Goal: Use online tool/utility: Utilize a website feature to perform a specific function

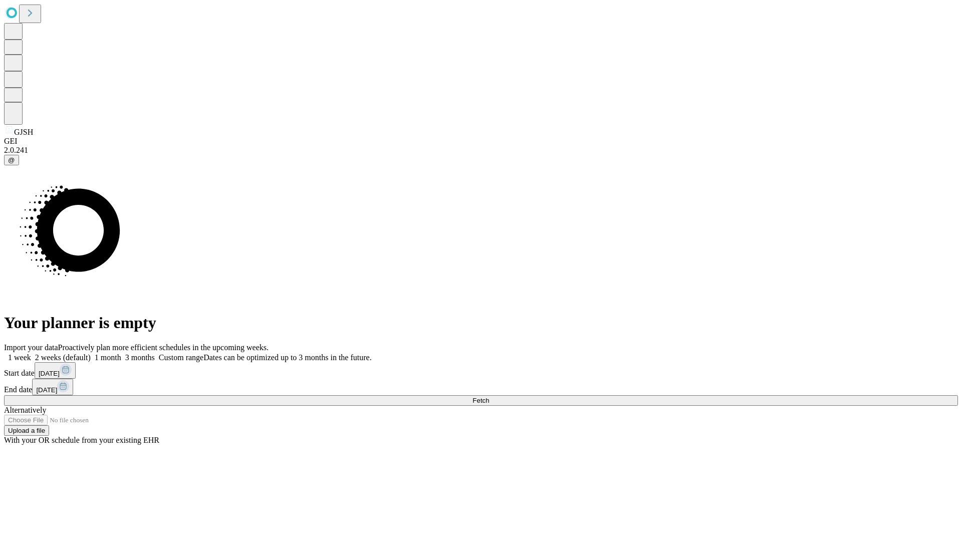
click at [489, 397] on span "Fetch" at bounding box center [480, 401] width 17 height 8
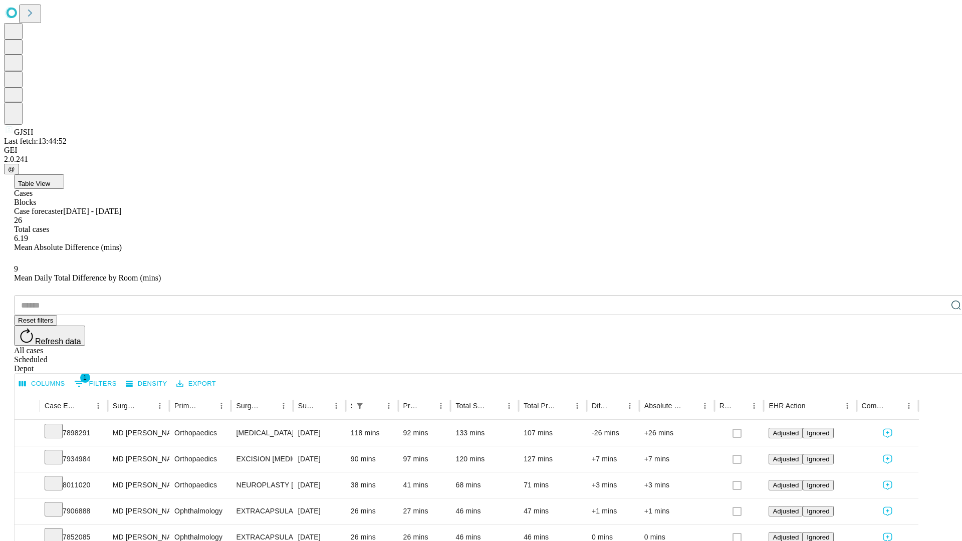
click at [50, 180] on span "Table View" at bounding box center [34, 184] width 32 height 8
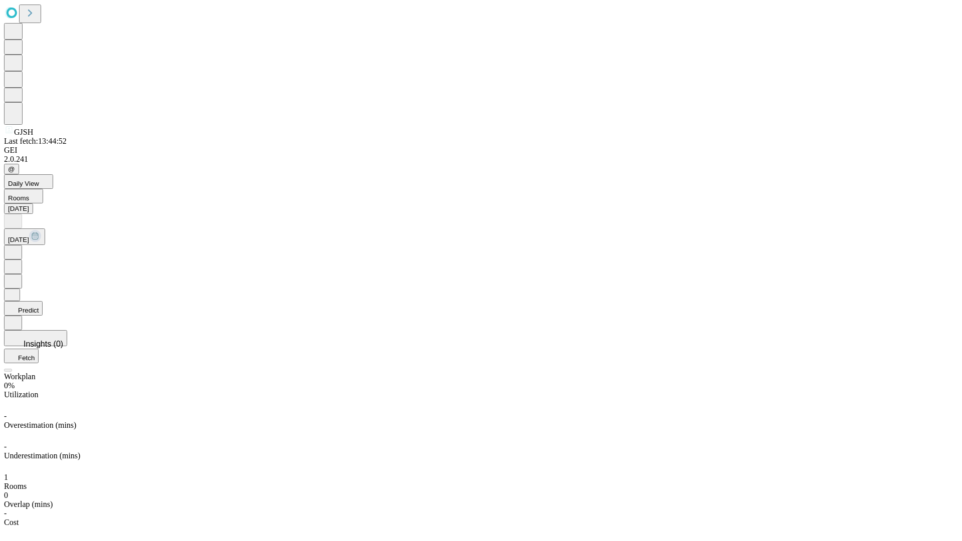
click at [43, 301] on button "Predict" at bounding box center [23, 308] width 39 height 15
